Goal: Contribute content

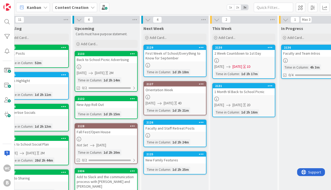
scroll to position [0, 14]
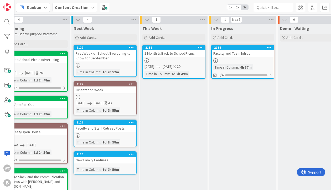
scroll to position [0, 80]
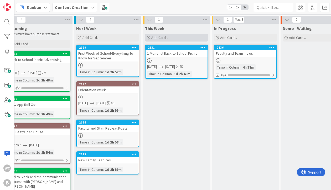
click at [163, 36] on span "Add Card..." at bounding box center [159, 37] width 17 height 5
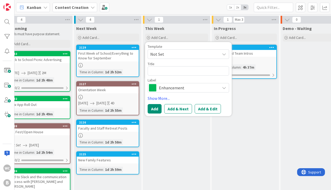
type textarea "x"
type textarea "S"
type textarea "x"
type textarea "St"
type textarea "x"
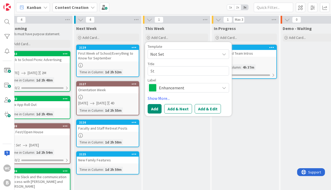
type textarea "Sta"
type textarea "x"
type textarea "Staf"
type textarea "x"
type textarea "Staff"
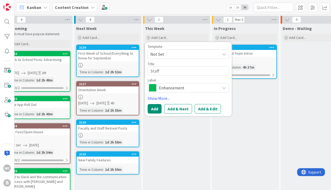
type textarea "x"
type textarea "Staff"
type textarea "x"
type textarea "Staff R"
type textarea "x"
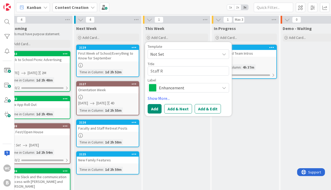
type textarea "Staff Re"
type textarea "x"
type textarea "Staff Ret"
type textarea "x"
type textarea "Staff Retr"
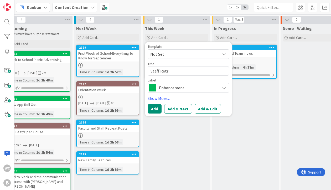
type textarea "x"
type textarea "Staff Retre"
type textarea "x"
type textarea "Staff Retrea"
type textarea "x"
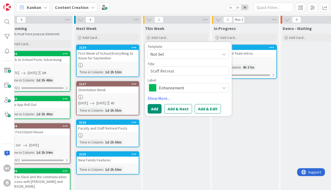
type textarea "Staff Retreat"
click at [197, 87] on span "Enhancement" at bounding box center [188, 87] width 58 height 7
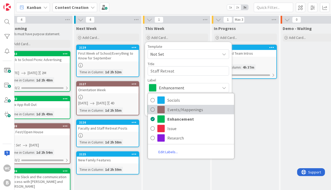
click at [153, 109] on icon at bounding box center [153, 110] width 4 height 8
type textarea "x"
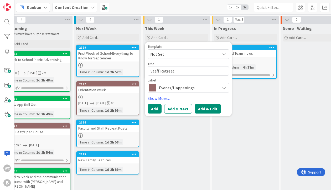
click at [204, 110] on button "Add & Edit" at bounding box center [208, 108] width 26 height 9
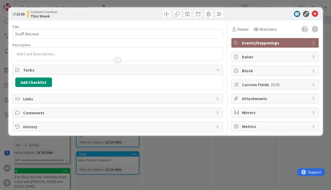
click at [41, 55] on p at bounding box center [117, 54] width 205 height 6
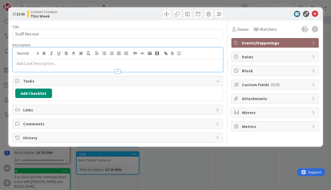
click at [31, 64] on p at bounding box center [117, 63] width 205 height 6
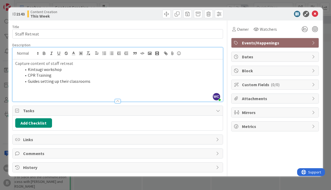
click at [250, 55] on span "Dates" at bounding box center [275, 57] width 67 height 6
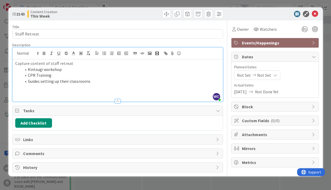
click at [252, 77] on icon at bounding box center [254, 75] width 6 height 4
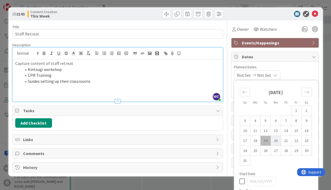
click at [275, 140] on td "20" at bounding box center [276, 141] width 10 height 10
type input "[DATE]"
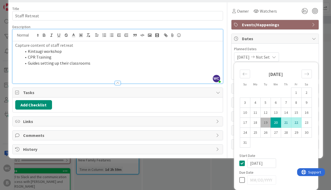
click at [294, 125] on td "22" at bounding box center [296, 123] width 10 height 10
type input "08/22/2025"
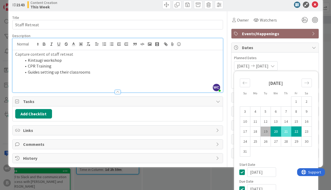
click at [230, 44] on div "Title 13 / 128 Staff Retreat Description WC Willow Covendecker just joined Capt…" at bounding box center [165, 87] width 307 height 152
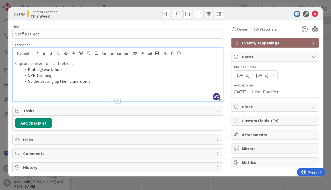
scroll to position [0, 0]
click at [28, 90] on p at bounding box center [117, 93] width 205 height 6
click at [330, 72] on div "ID 2143 Content Creation This Week Title 13 / 128 Staff Retreat Description WC …" at bounding box center [165, 95] width 331 height 190
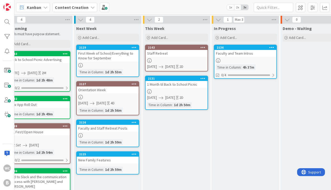
click at [178, 85] on div "1 Month til Back to School Picnic" at bounding box center [177, 84] width 62 height 7
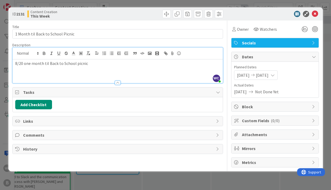
click at [92, 54] on div "WC Willow Covendecker just joined 8/20 one month til Back to School picnic" at bounding box center [118, 65] width 210 height 35
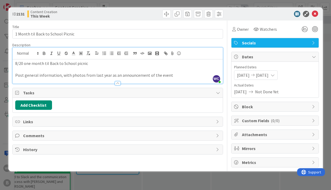
click at [329, 81] on div "ID 2131 Content Creation This Week Title 33 / 128 1 Month til Back to School Pi…" at bounding box center [165, 95] width 331 height 190
